Goal: Information Seeking & Learning: Find specific fact

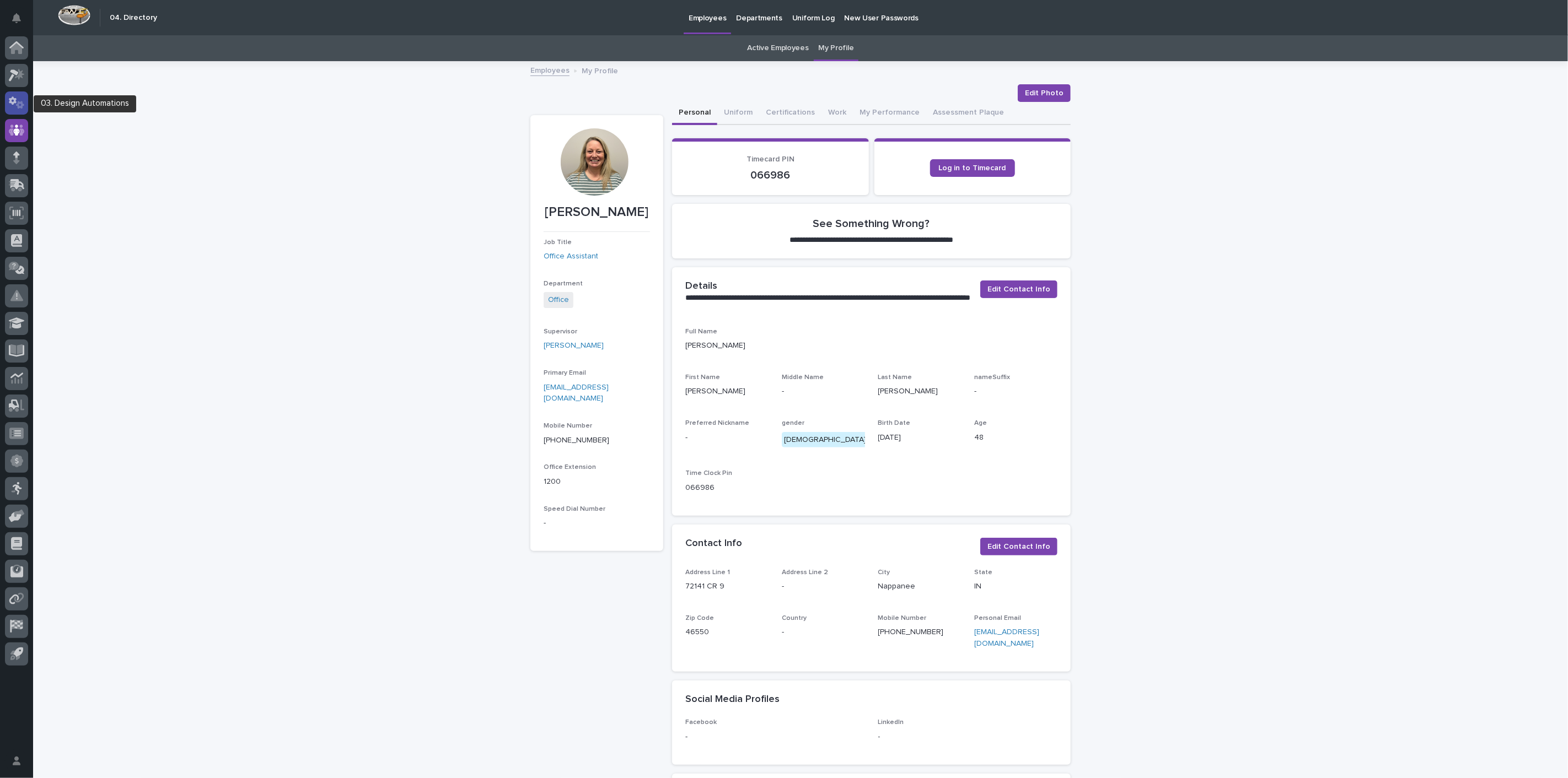
click at [18, 108] on icon at bounding box center [17, 103] width 16 height 12
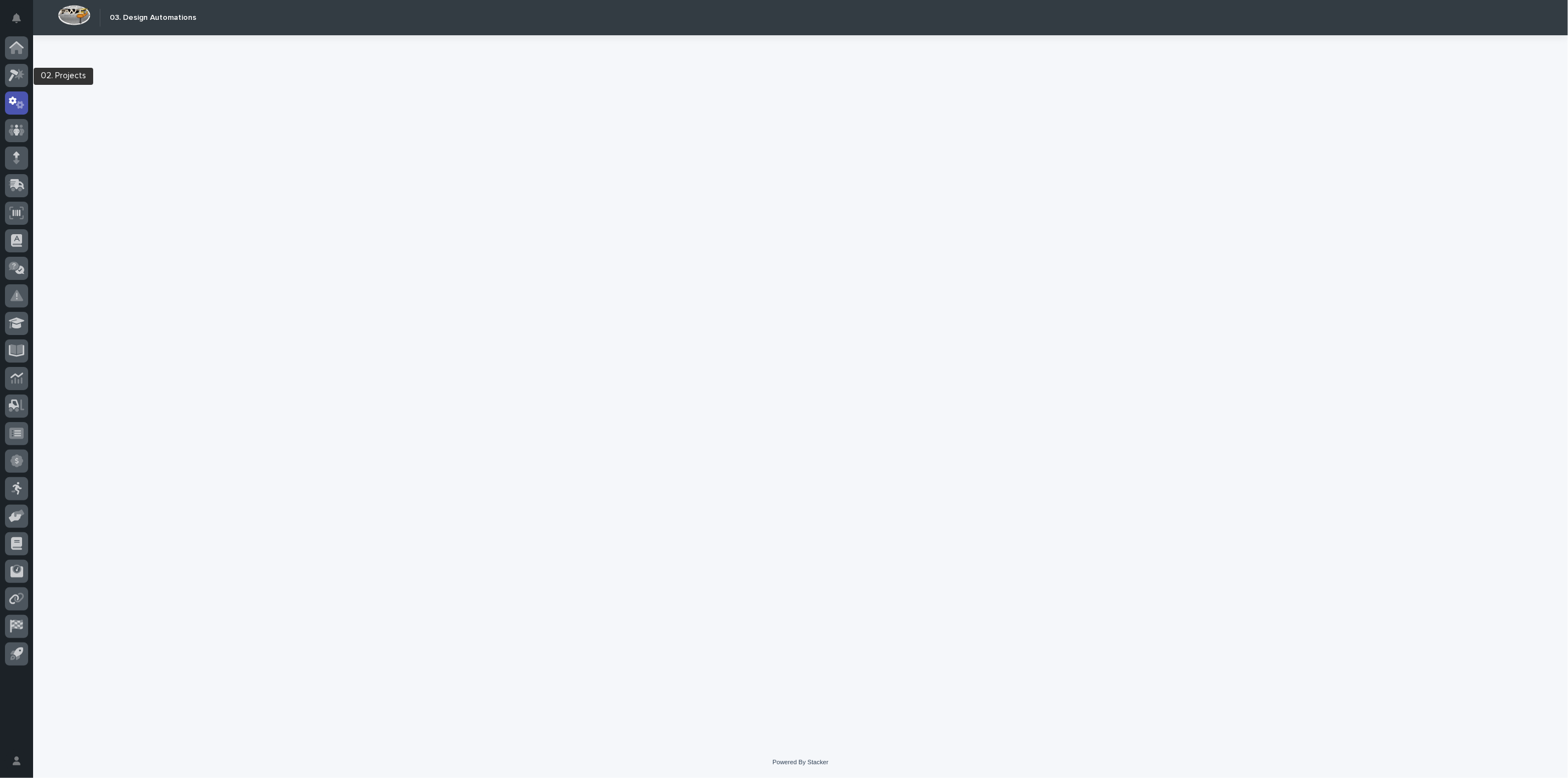
click at [19, 72] on icon at bounding box center [17, 75] width 16 height 12
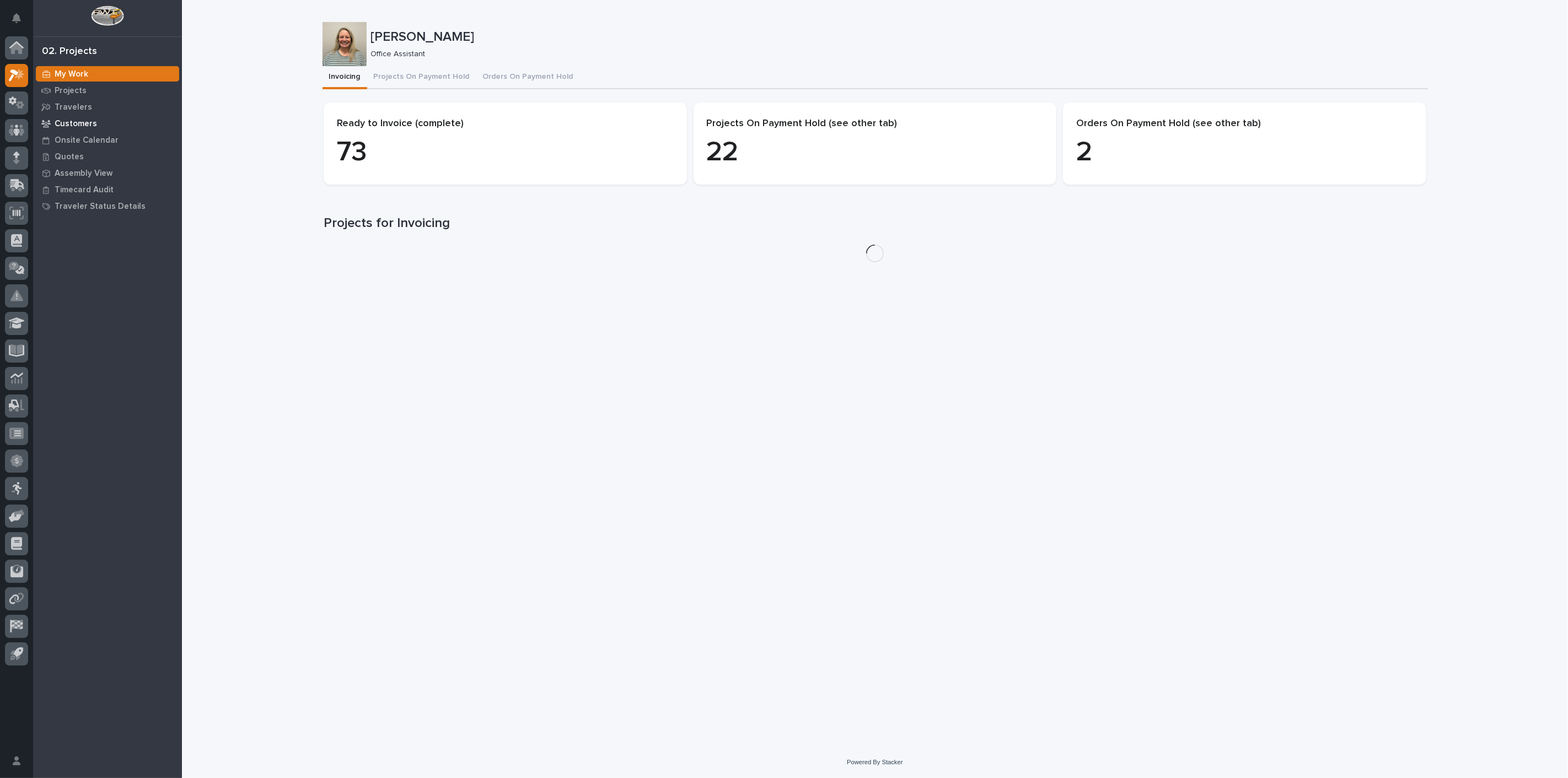
click at [90, 125] on p "Customers" at bounding box center [76, 124] width 42 height 10
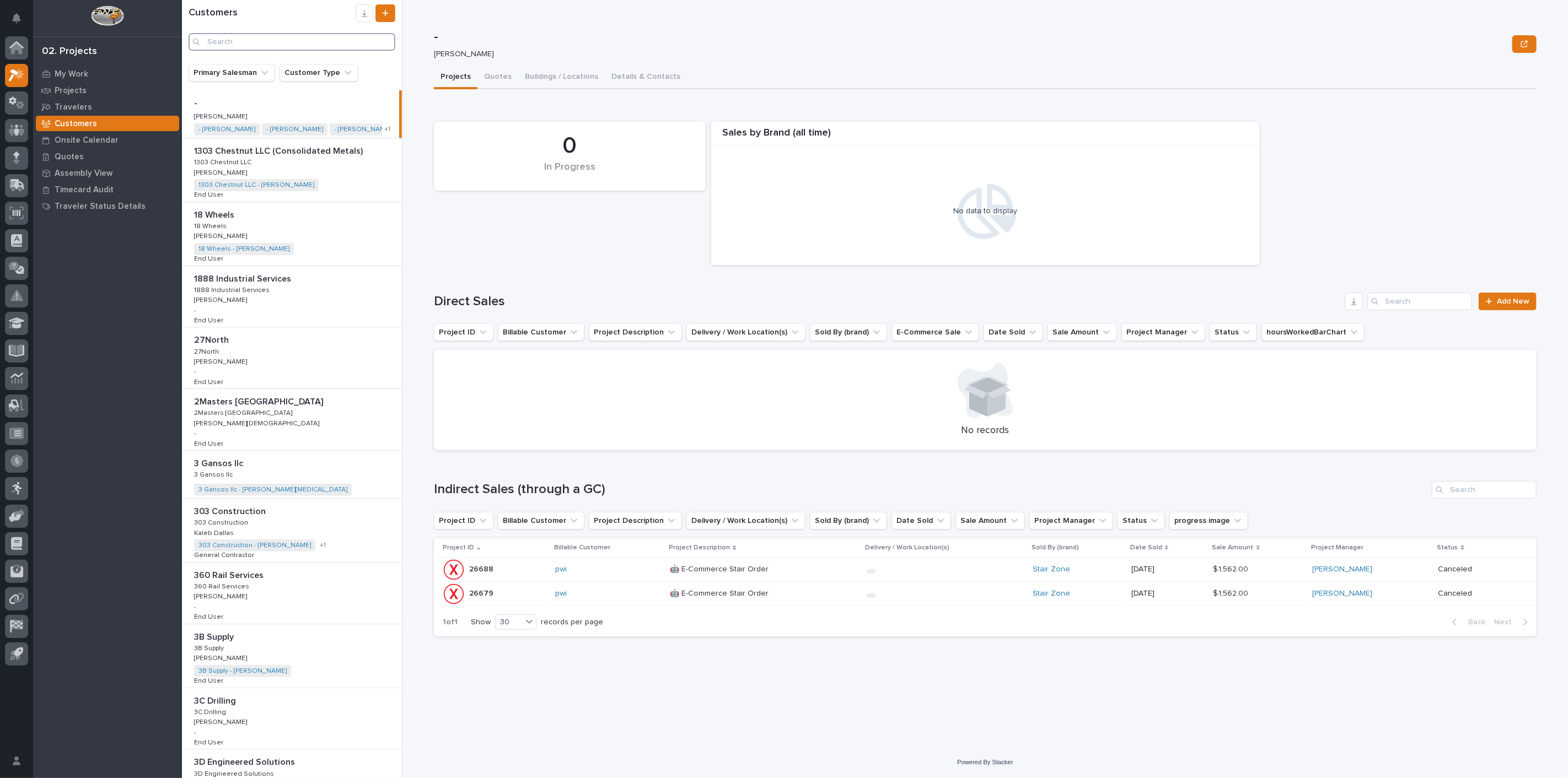
click at [297, 44] on input "Search" at bounding box center [292, 41] width 207 height 17
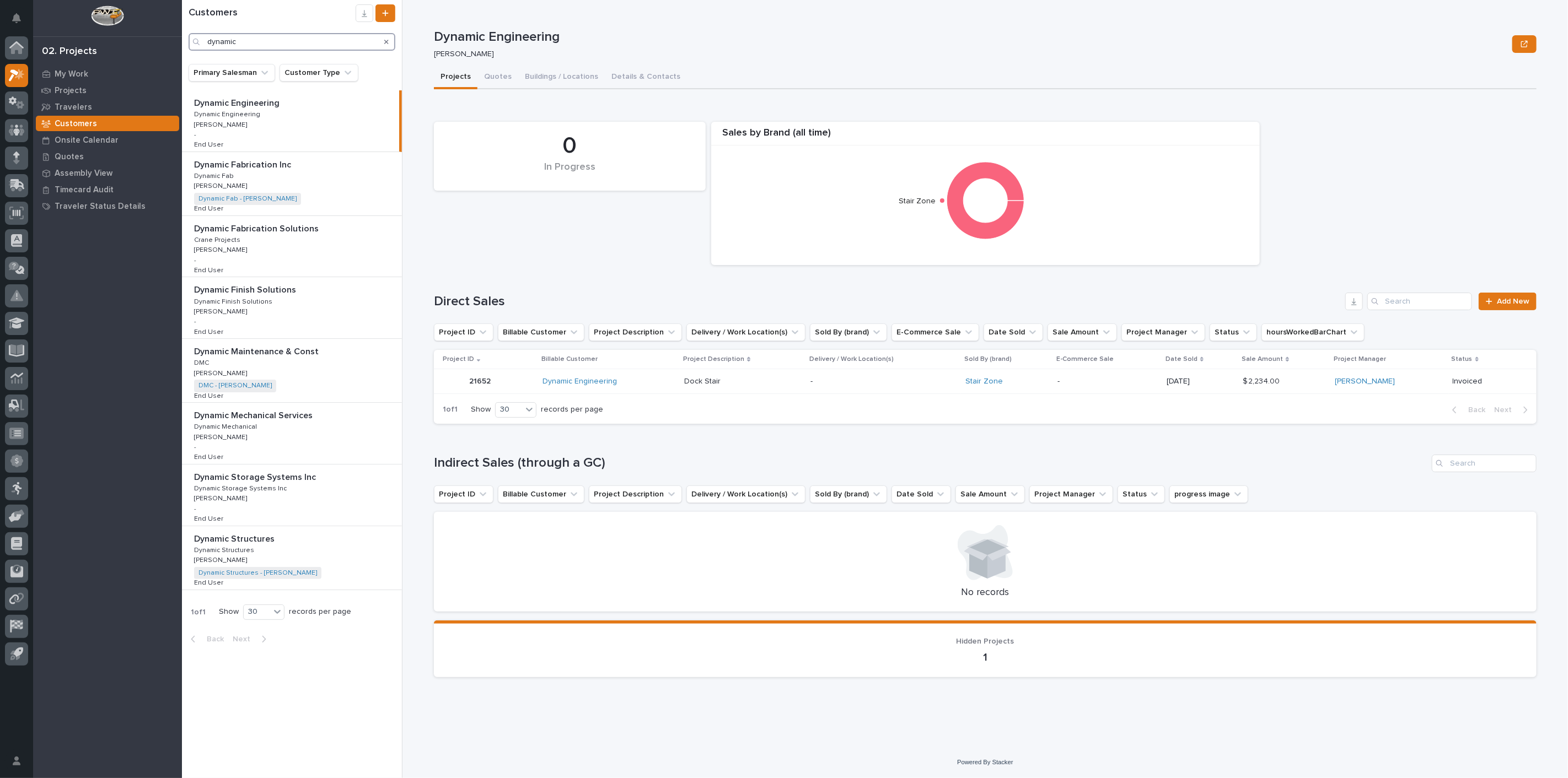
type input "dynamic"
click at [12, 129] on icon at bounding box center [17, 129] width 16 height 11
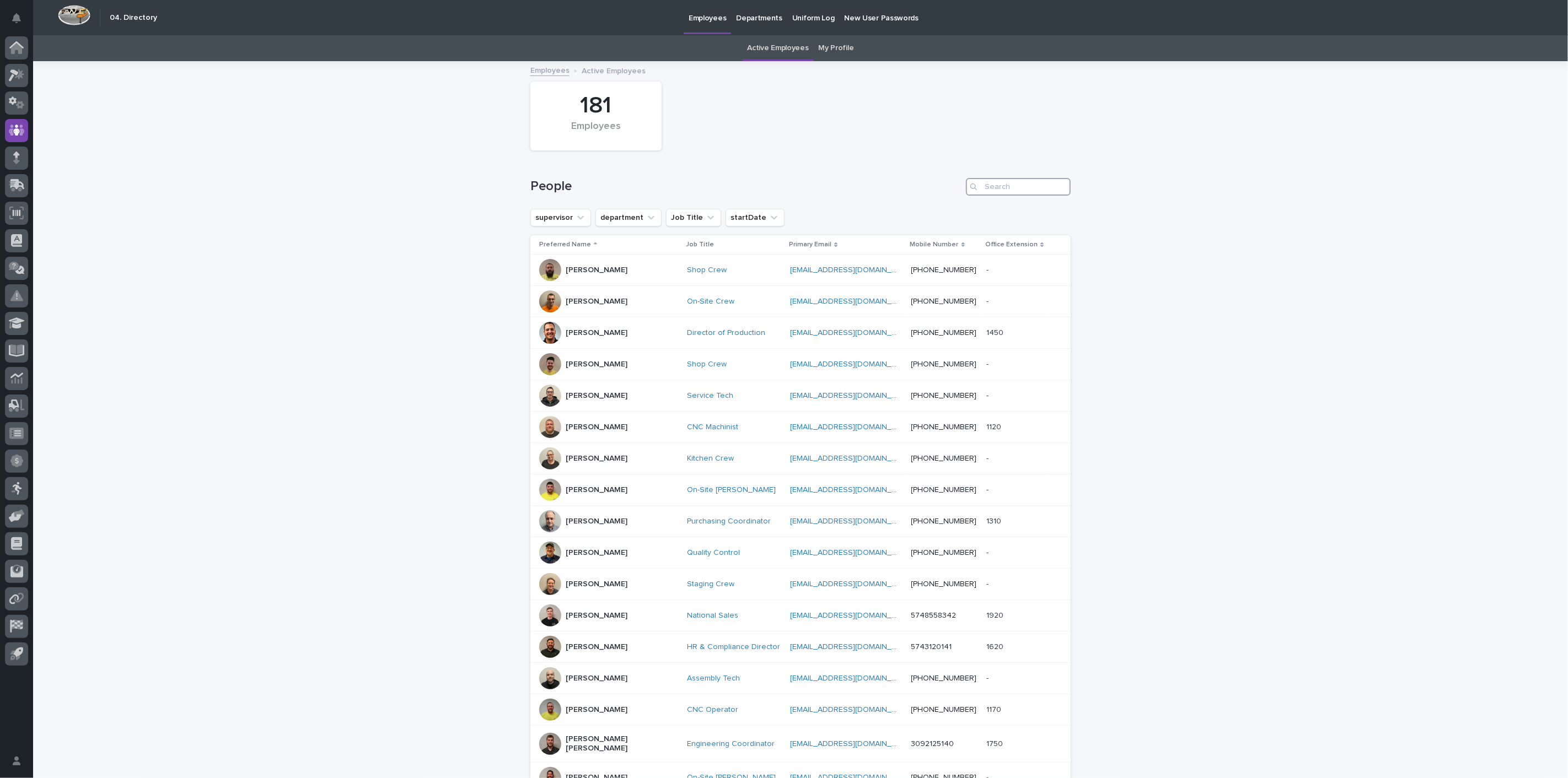
click at [1004, 183] on input "Search" at bounding box center [1018, 187] width 105 height 17
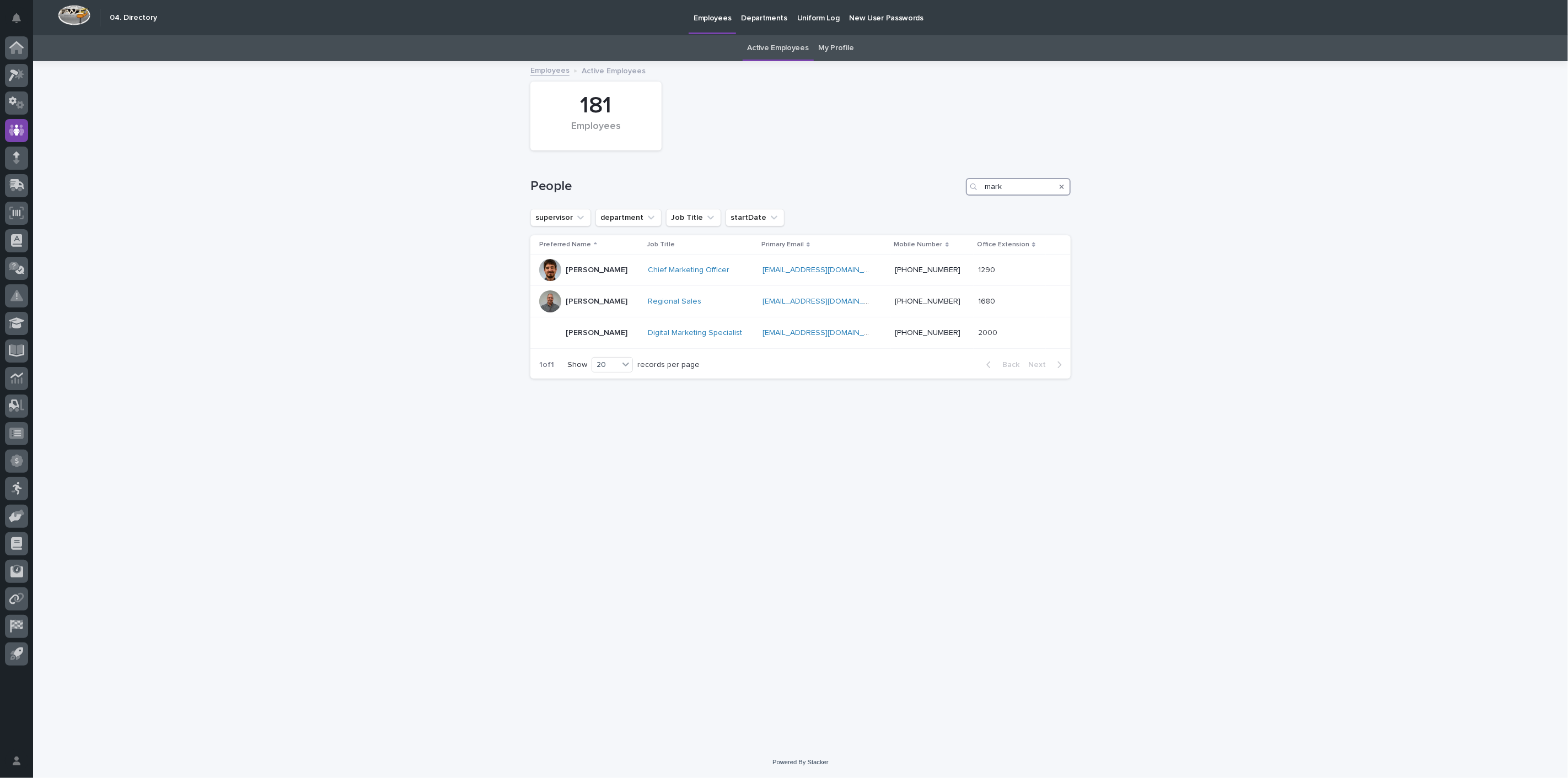
type input "mark"
drag, startPoint x: 1018, startPoint y: 186, endPoint x: 904, endPoint y: 185, distance: 114.0
click at [904, 185] on div "People mark" at bounding box center [800, 187] width 540 height 17
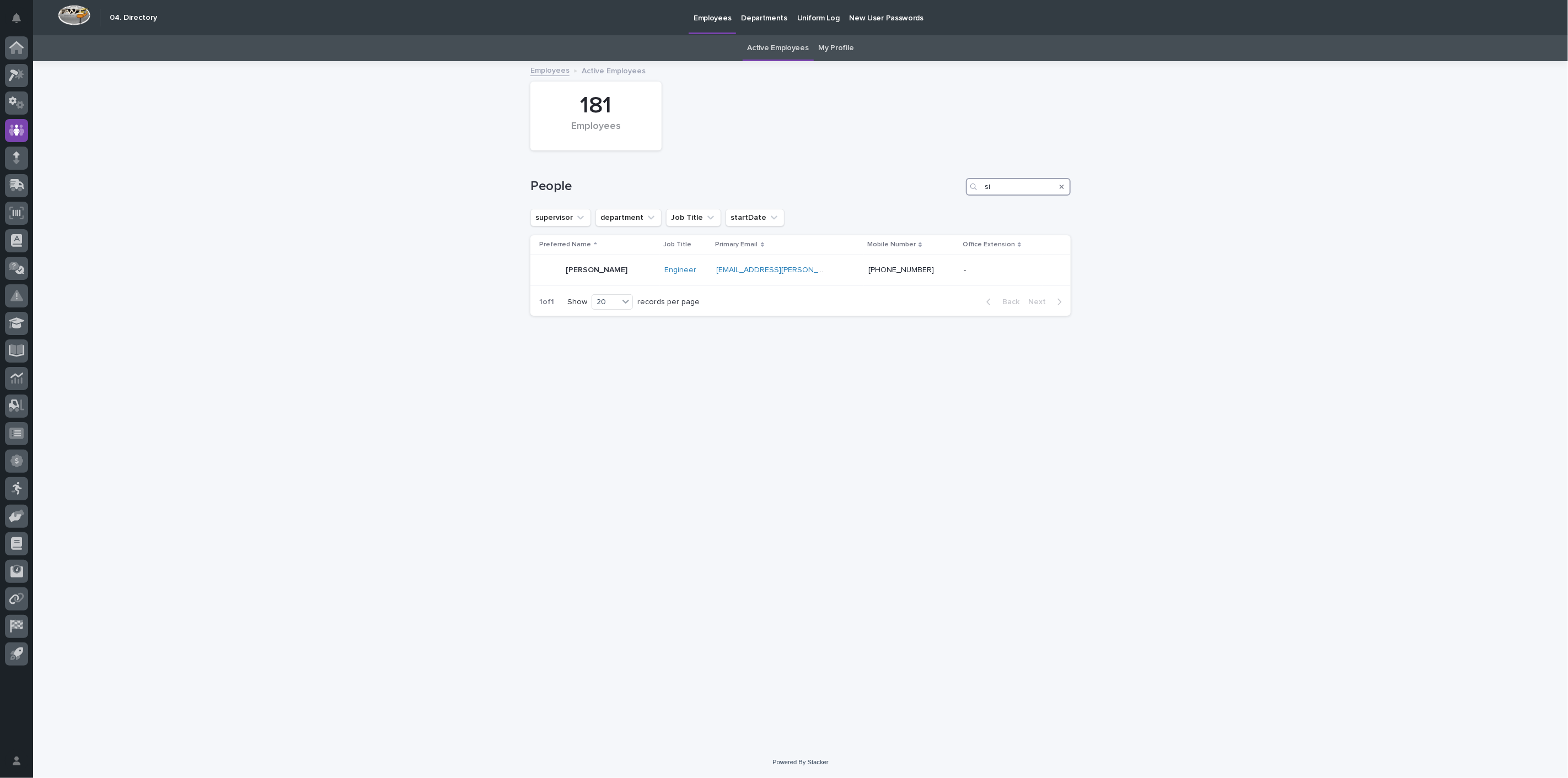
type input "s"
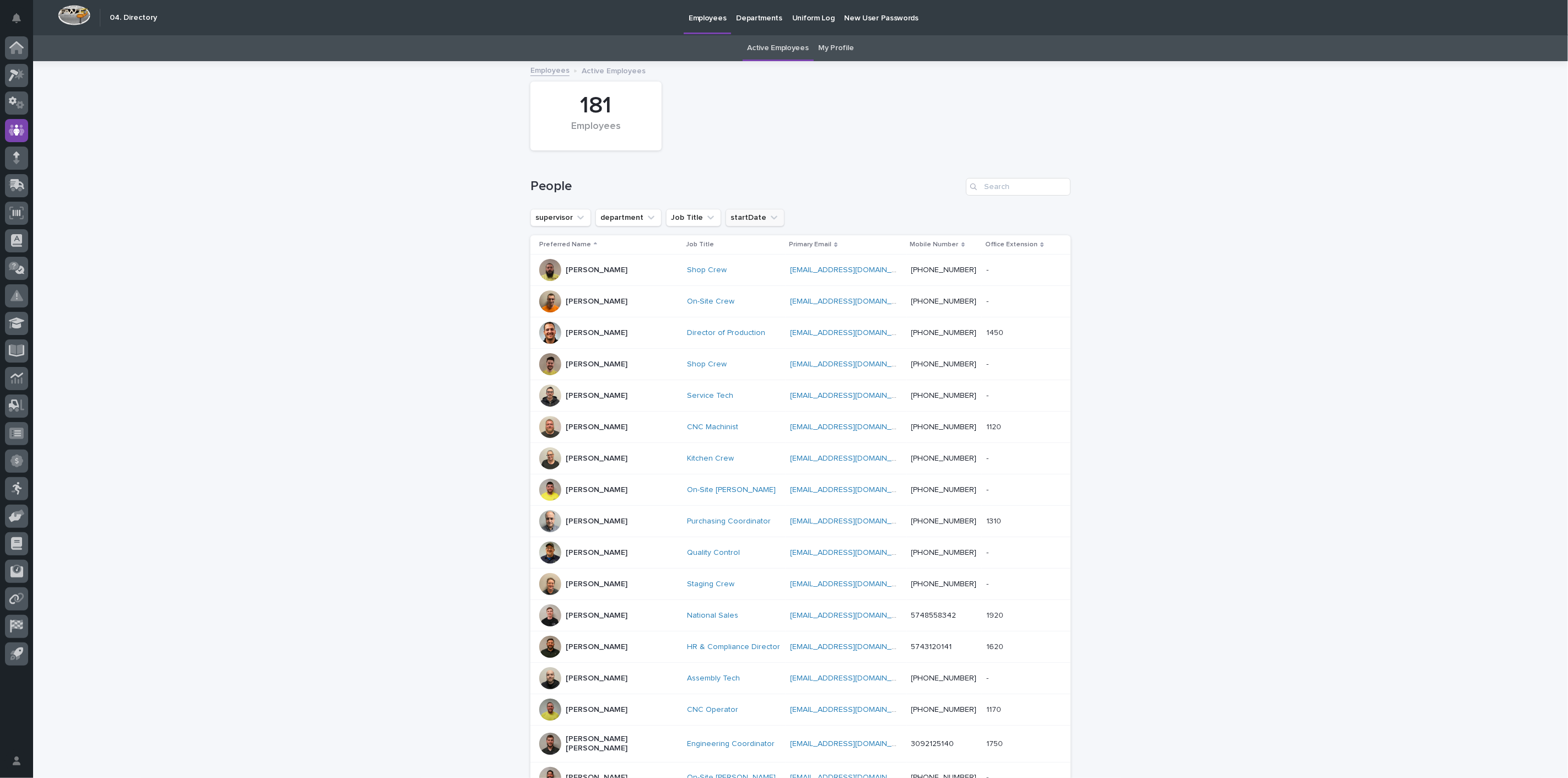
click at [769, 220] on icon "startDate" at bounding box center [774, 217] width 11 height 11
click at [748, 304] on p "[DATE]" at bounding box center [789, 307] width 117 height 8
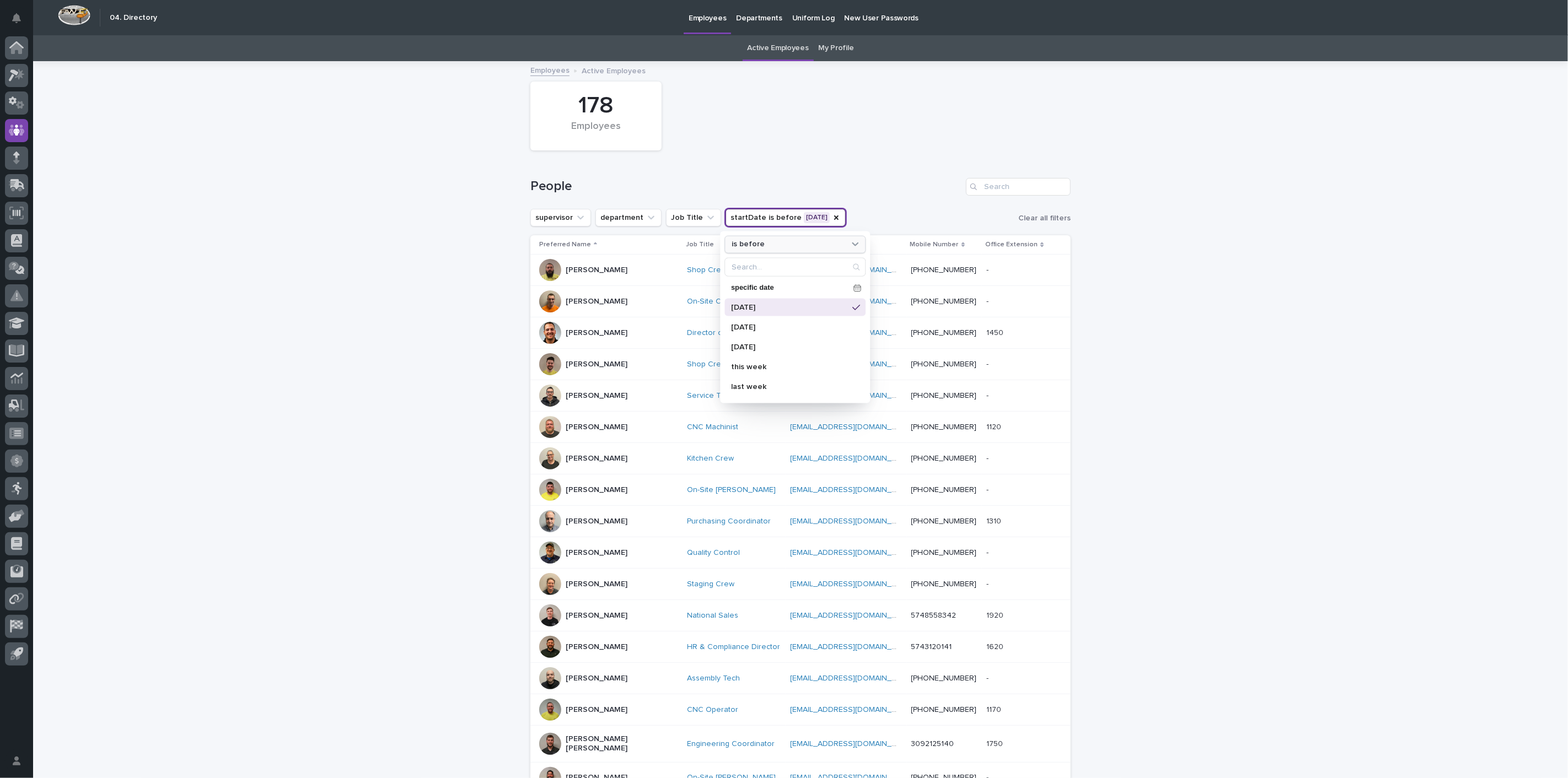
click at [755, 249] on div "is before" at bounding box center [788, 244] width 122 height 12
click at [750, 285] on p "is after" at bounding box center [789, 289] width 107 height 8
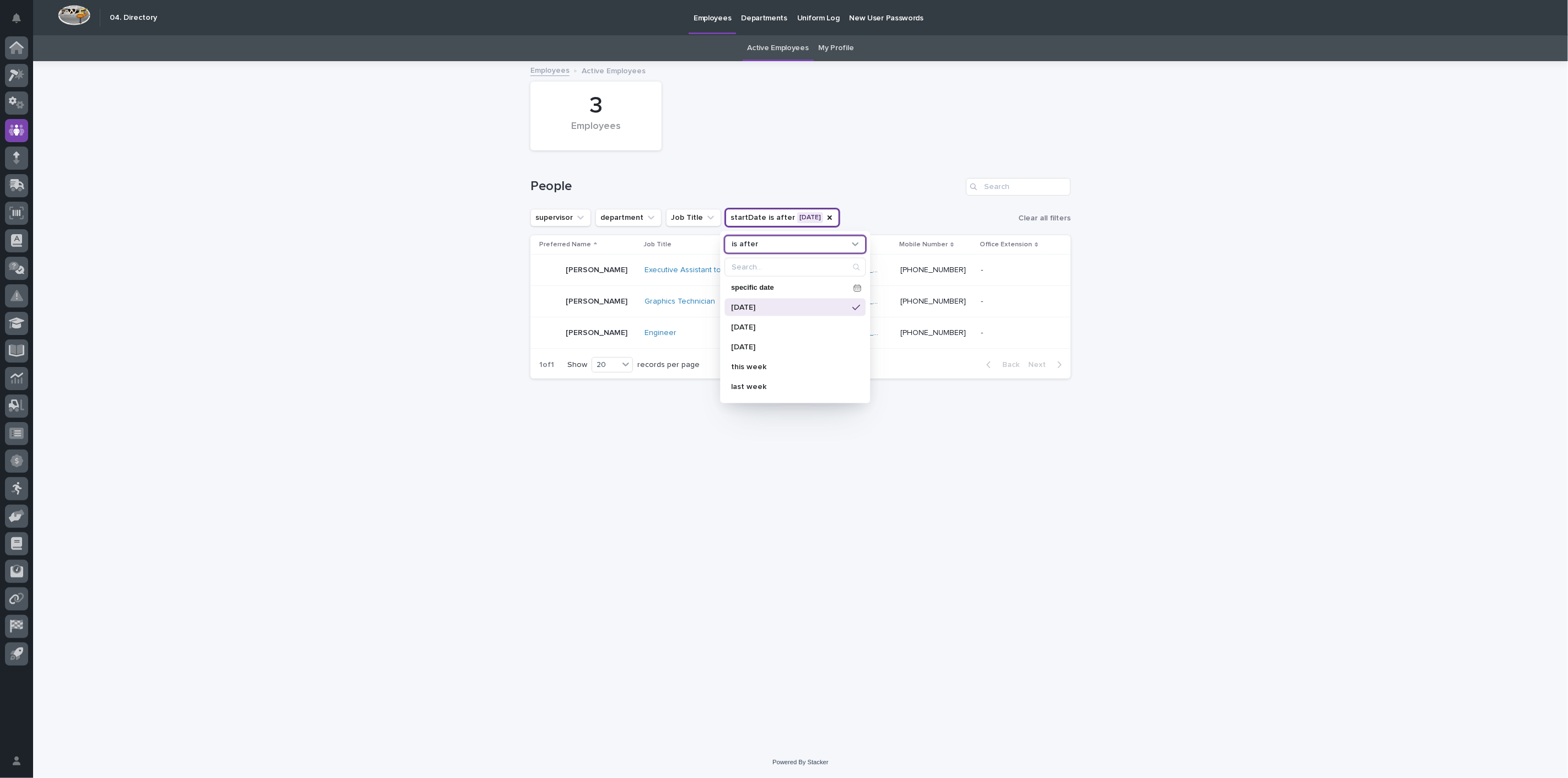
click at [876, 172] on div "People" at bounding box center [800, 183] width 540 height 53
click at [583, 270] on p "[PERSON_NAME]" at bounding box center [596, 270] width 62 height 9
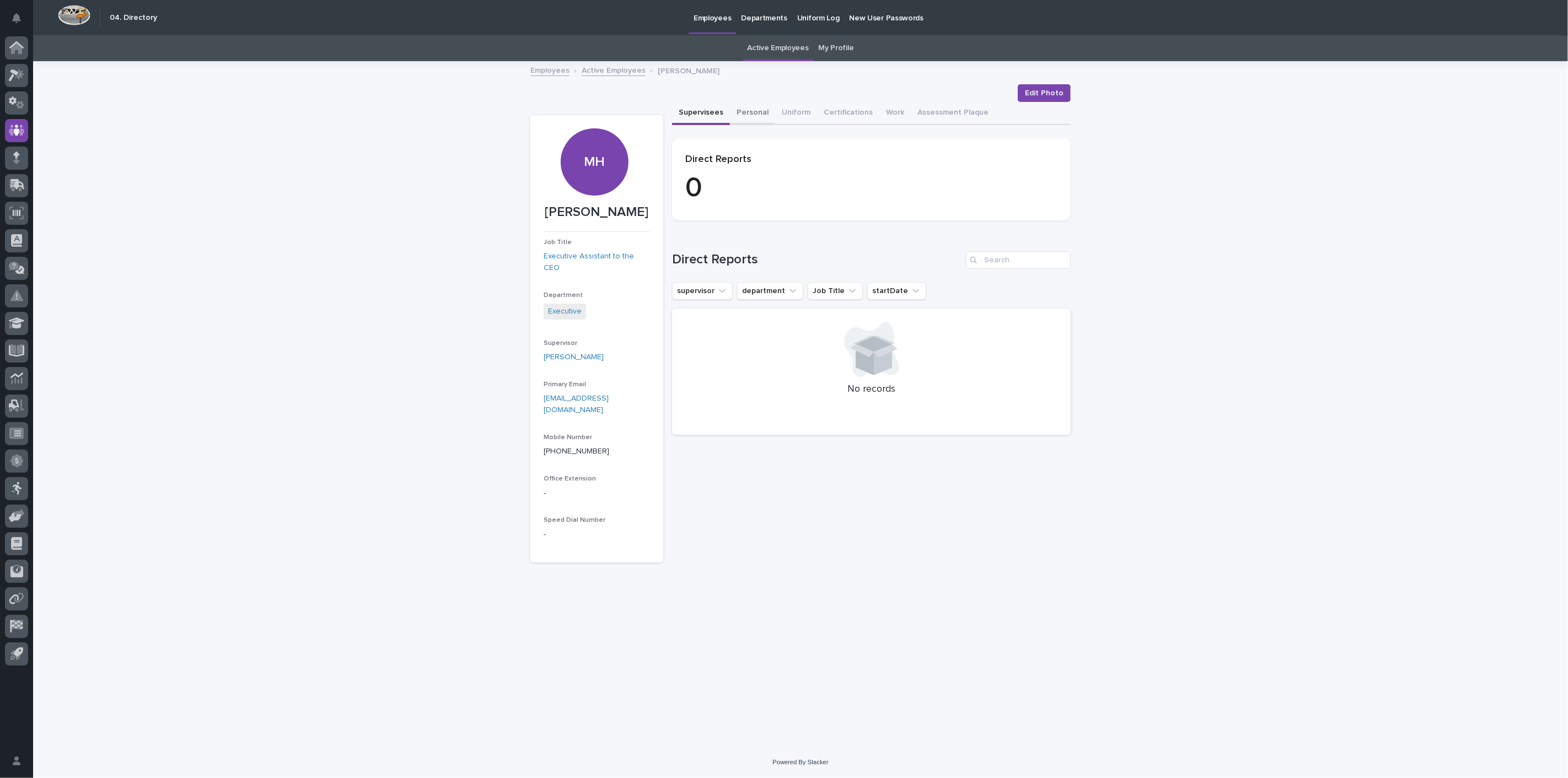
click at [751, 110] on button "Personal" at bounding box center [753, 113] width 45 height 23
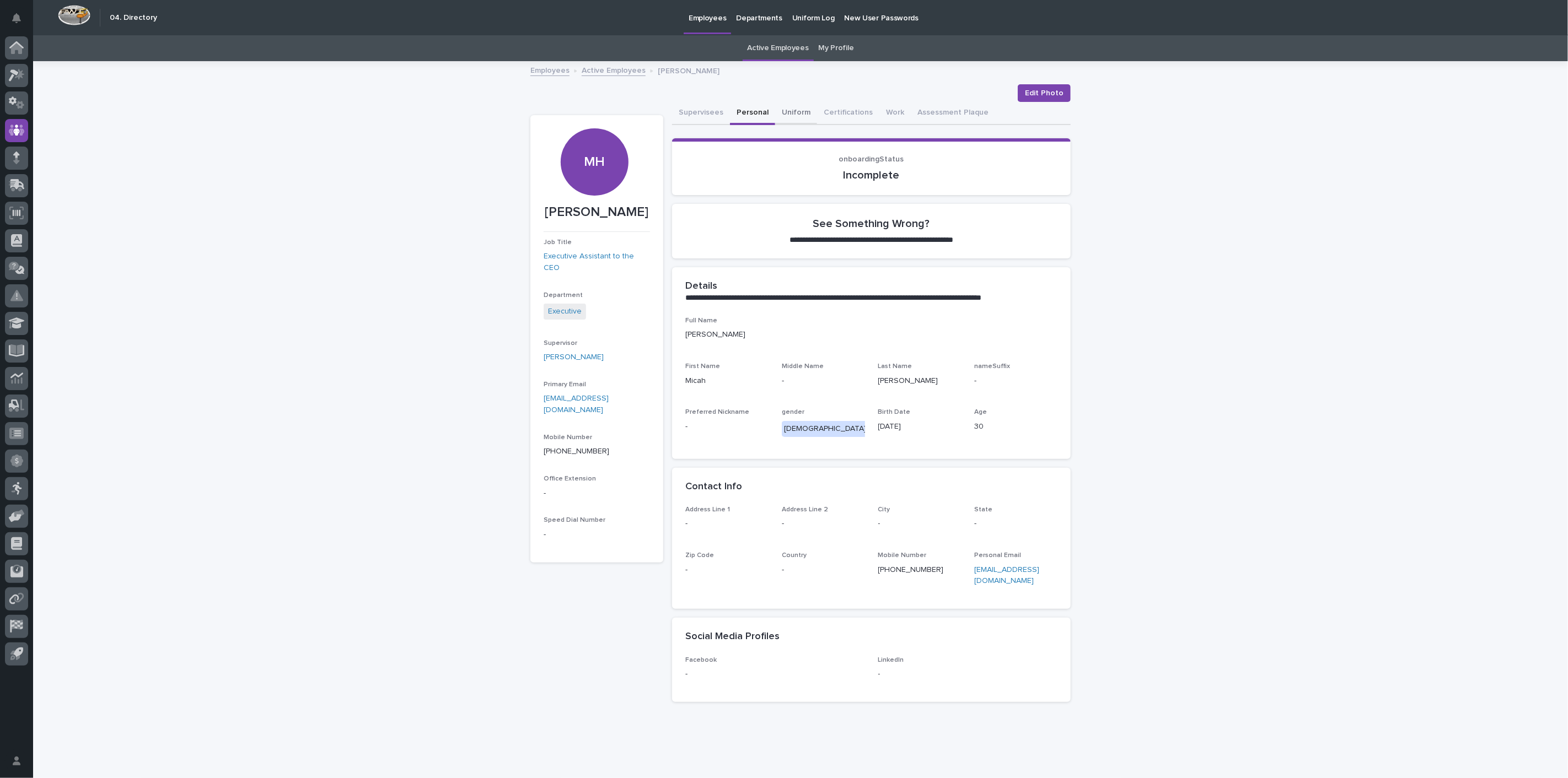
click at [792, 107] on button "Uniform" at bounding box center [796, 113] width 42 height 23
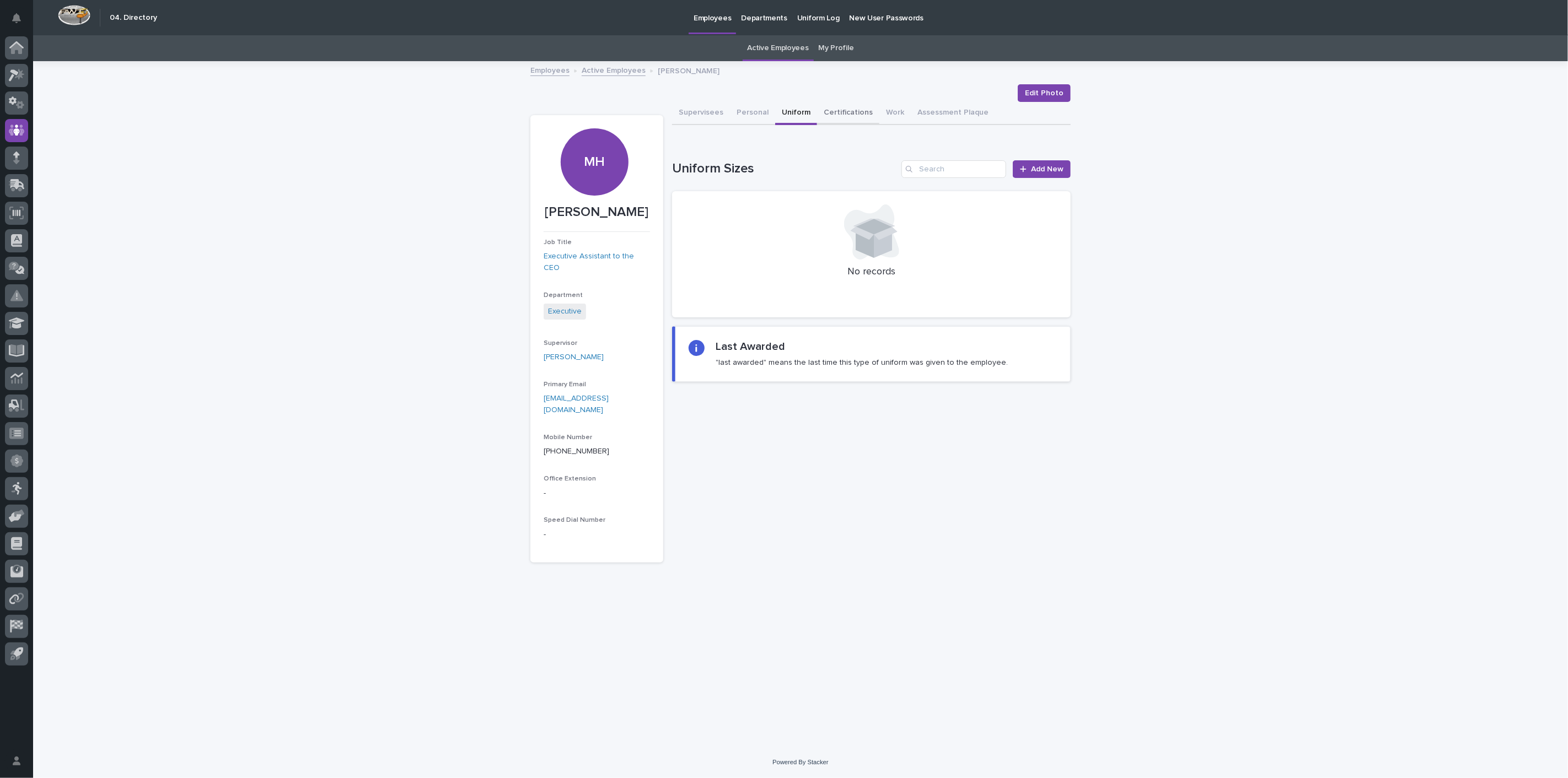
click at [841, 114] on button "Certifications" at bounding box center [849, 113] width 63 height 23
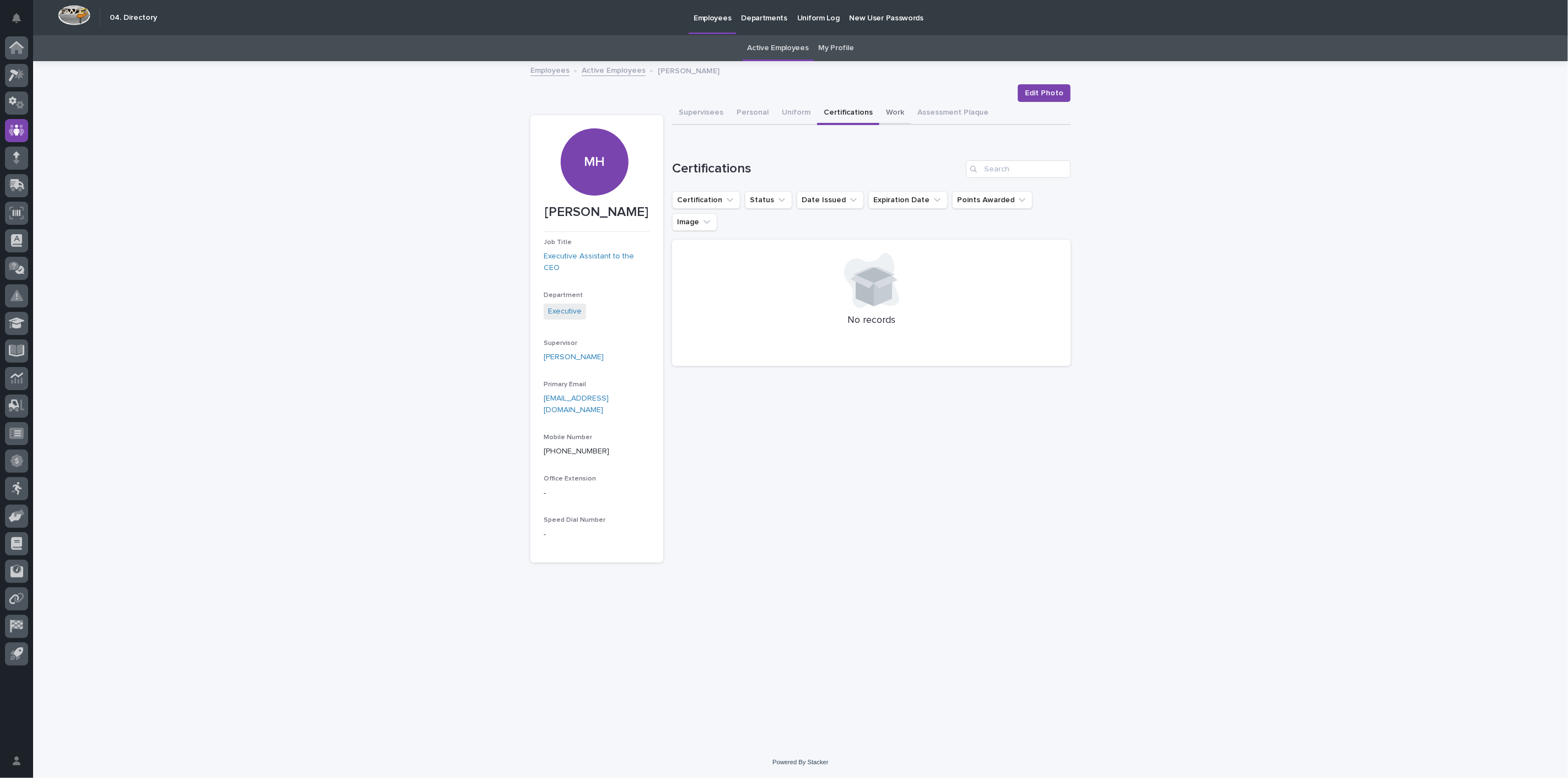
click at [890, 114] on button "Work" at bounding box center [895, 113] width 31 height 23
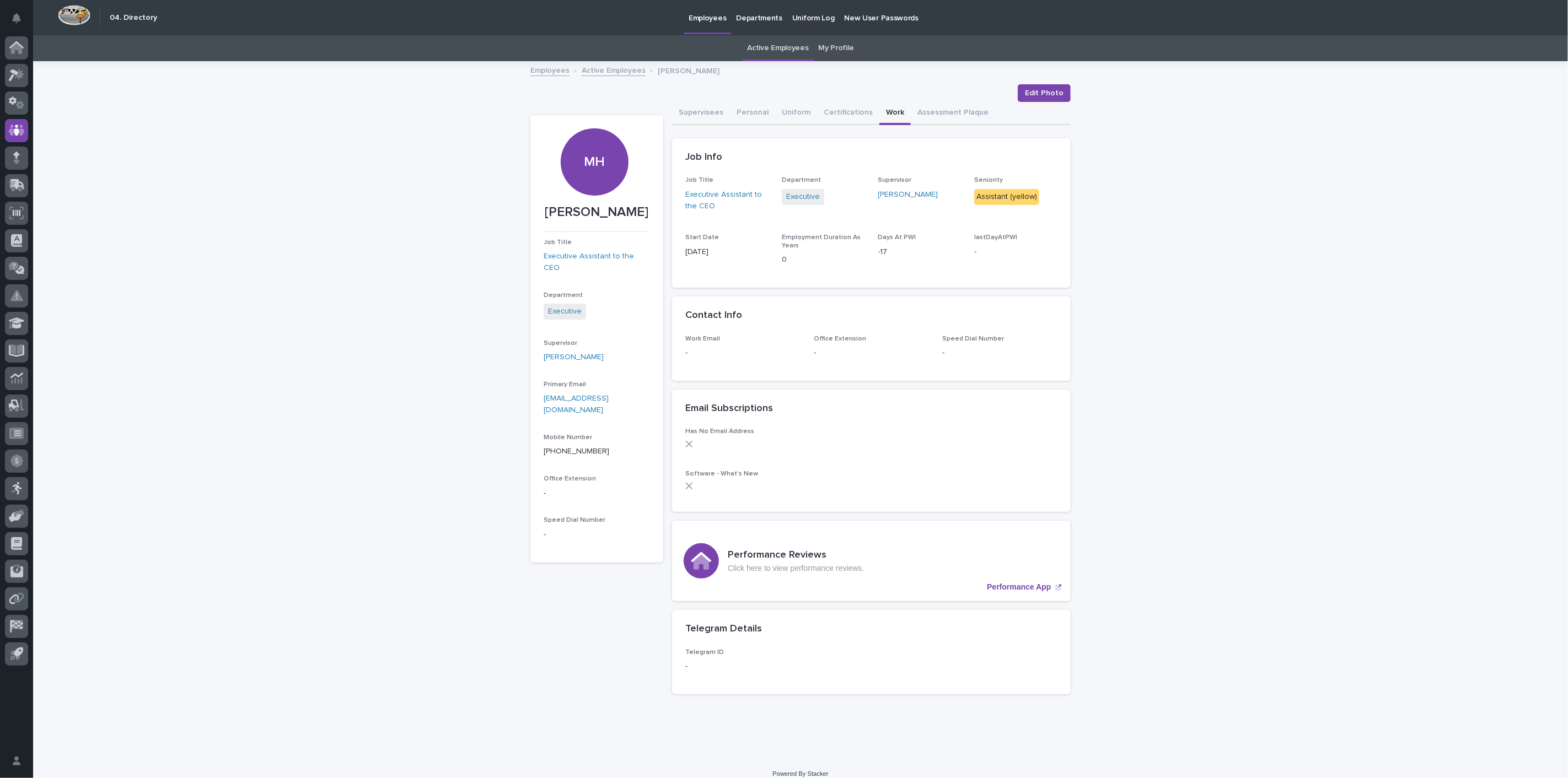
click at [530, 63] on link "Employees" at bounding box center [550, 69] width 39 height 12
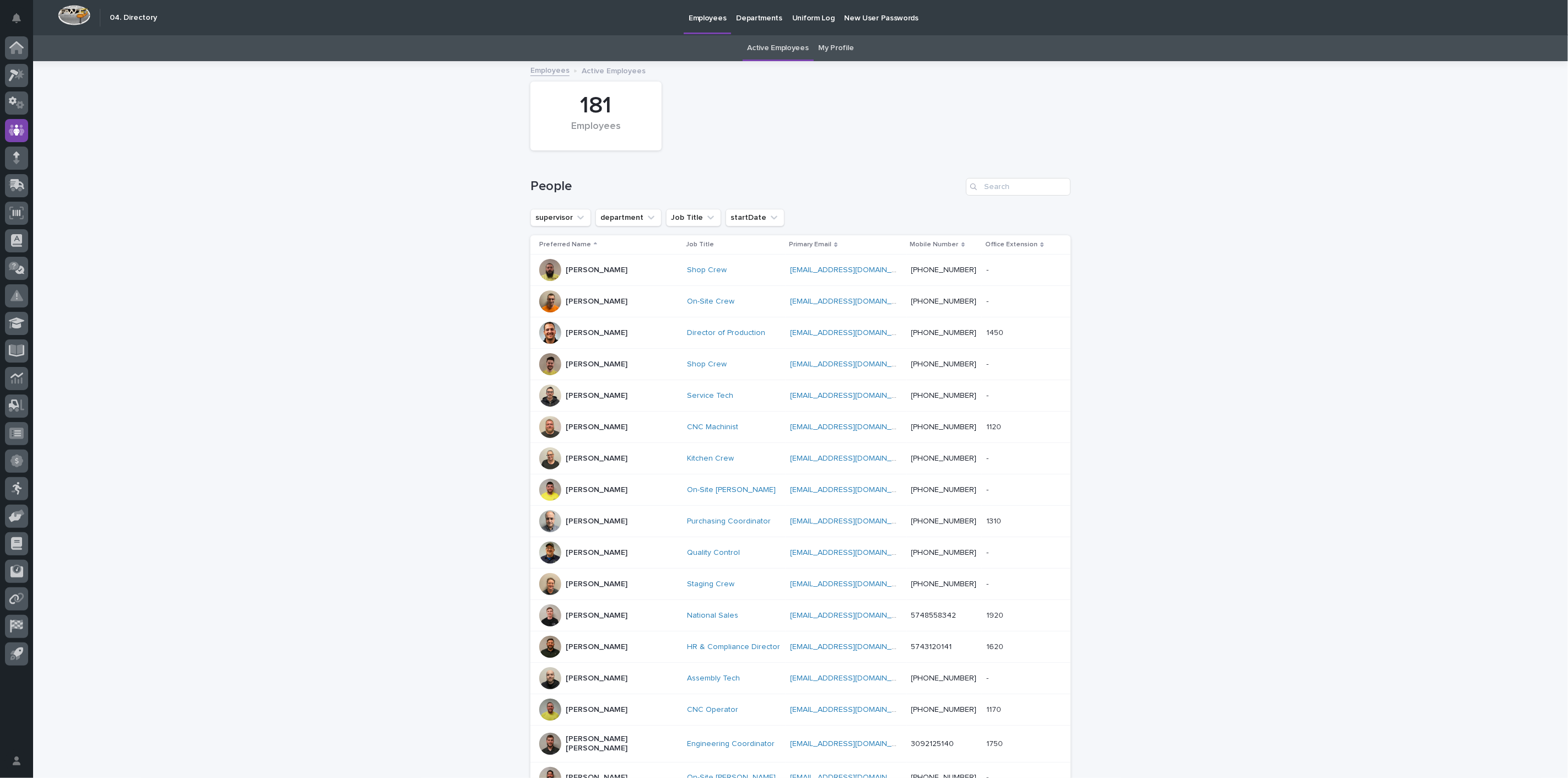
click at [275, 245] on div "Loading... Saving… Loading... Saving… 181 Employees People supervisor departmen…" at bounding box center [800, 522] width 1535 height 920
drag, startPoint x: 223, startPoint y: 188, endPoint x: 228, endPoint y: 124, distance: 64.2
click at [223, 187] on div "Loading... Saving… Loading... Saving… 181 Employees People supervisor departmen…" at bounding box center [800, 522] width 1535 height 920
